Goal: Information Seeking & Learning: Compare options

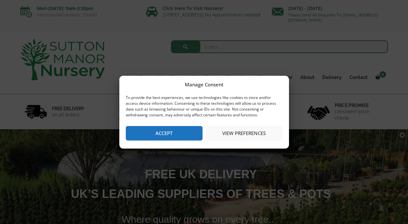
click at [169, 131] on button "Accept" at bounding box center [164, 133] width 77 height 15
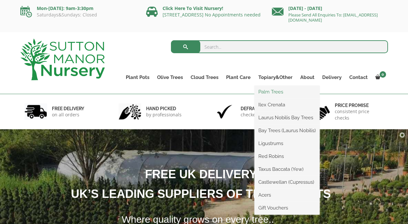
click at [271, 92] on link "Palm Trees" at bounding box center [287, 92] width 65 height 10
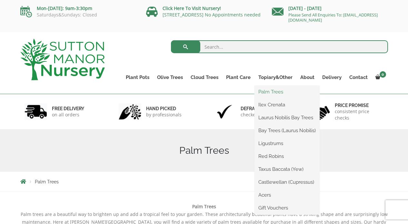
click at [274, 89] on link "Palm Trees" at bounding box center [287, 92] width 65 height 10
click at [265, 103] on link "Ilex Crenata" at bounding box center [287, 105] width 65 height 10
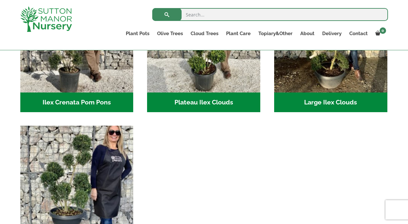
scroll to position [215, 0]
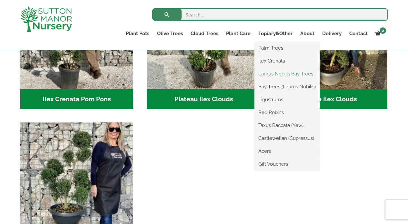
click at [271, 73] on link "Laurus Nobilis Bay Trees" at bounding box center [287, 74] width 65 height 10
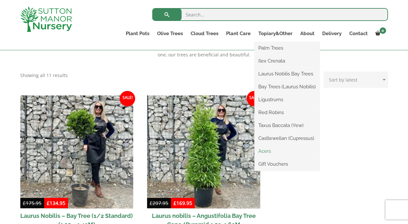
scroll to position [235, 0]
click at [282, 87] on link "Bay Trees (Laurus Nobilis)" at bounding box center [287, 87] width 65 height 10
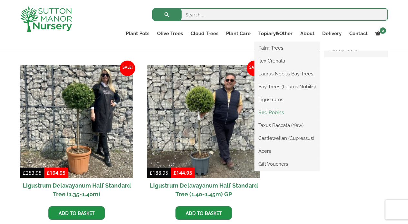
click at [273, 112] on link "Red Robins" at bounding box center [287, 113] width 65 height 10
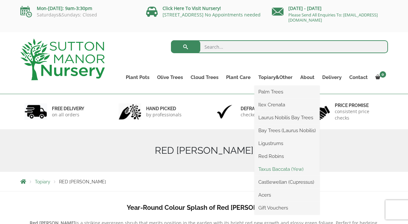
click at [276, 169] on link "Taxus Baccata (Yew)" at bounding box center [287, 170] width 65 height 10
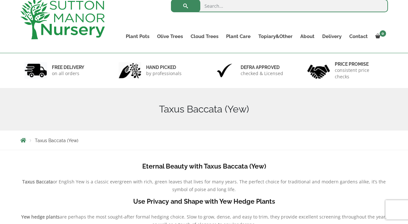
scroll to position [26, 0]
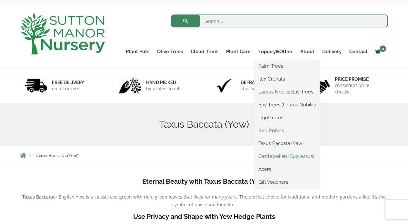
click at [275, 156] on link "Castlewellan (Cupressus)" at bounding box center [287, 157] width 65 height 10
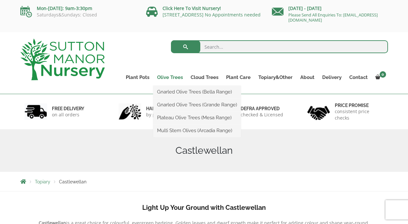
click at [175, 76] on link "Olive Trees" at bounding box center [170, 77] width 34 height 9
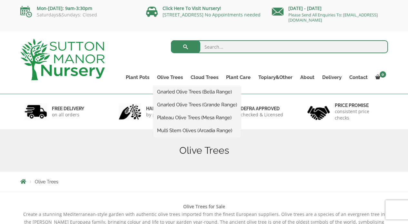
click at [174, 95] on link "Gnarled Olive Trees (Bella Range)" at bounding box center [197, 92] width 88 height 10
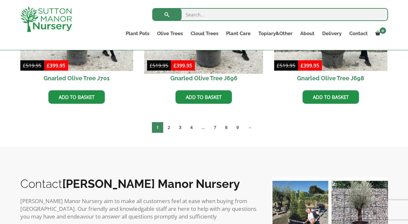
scroll to position [258, 0]
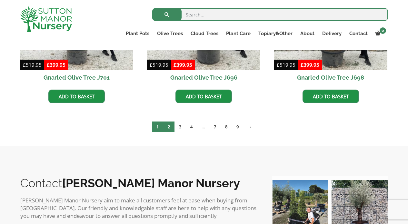
click at [169, 124] on link "2" at bounding box center [168, 127] width 11 height 11
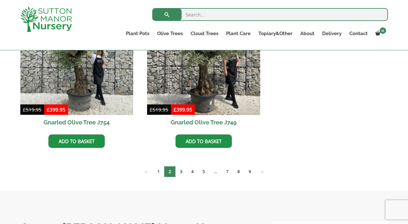
scroll to position [379, 0]
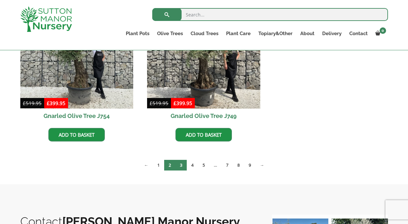
click at [180, 163] on link "3" at bounding box center [181, 165] width 11 height 11
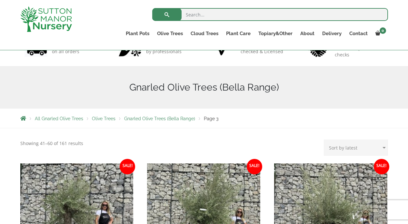
scroll to position [42, 0]
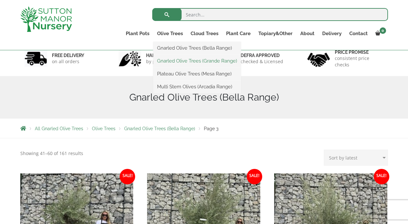
click at [173, 59] on link "Gnarled Olive Trees (Grande Range)" at bounding box center [197, 61] width 88 height 10
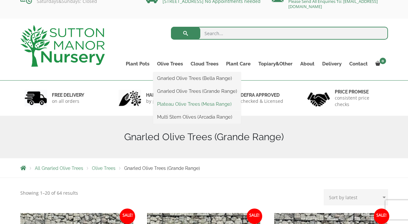
click at [176, 106] on link "Plateau Olive Trees (Mesa Range)" at bounding box center [197, 104] width 88 height 10
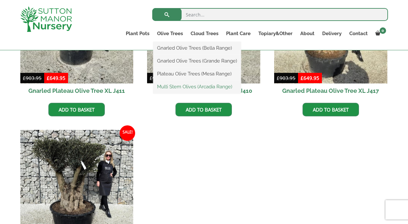
click at [172, 86] on link "Multi Stem Olives (Arcadia Range)" at bounding box center [197, 87] width 88 height 10
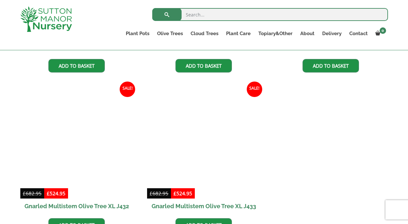
scroll to position [883, 0]
